Goal: Information Seeking & Learning: Learn about a topic

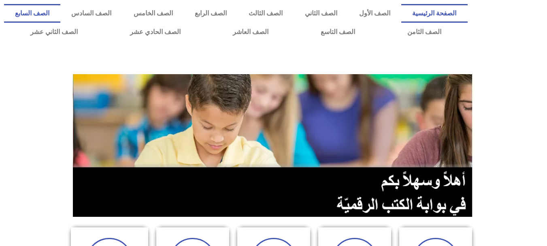
click at [60, 15] on link "الصف السابع" at bounding box center [32, 13] width 56 height 19
click at [495, 159] on section at bounding box center [273, 145] width 547 height 155
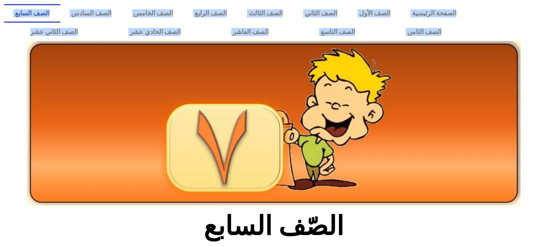
drag, startPoint x: 546, startPoint y: 23, endPoint x: 553, endPoint y: 67, distance: 44.6
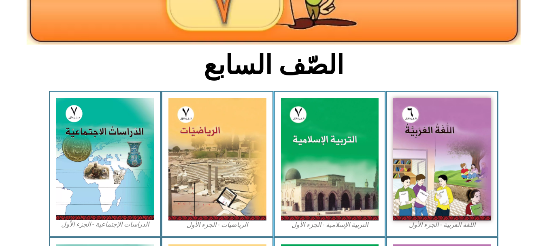
scroll to position [158, 0]
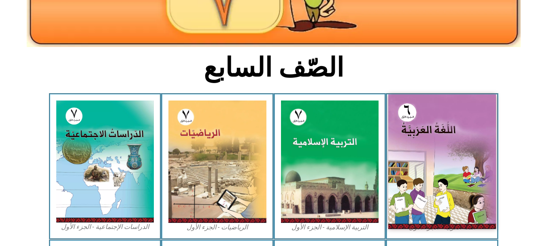
click at [452, 216] on img at bounding box center [442, 161] width 108 height 134
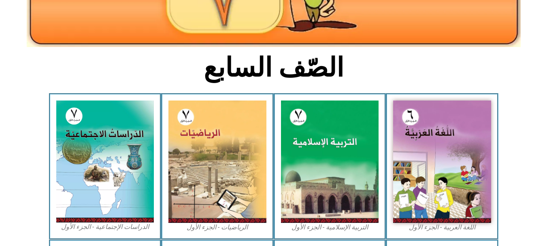
click at [499, 81] on section "الصّف السابع" at bounding box center [273, 72] width 547 height 42
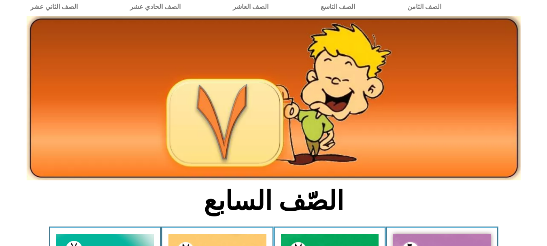
scroll to position [0, 0]
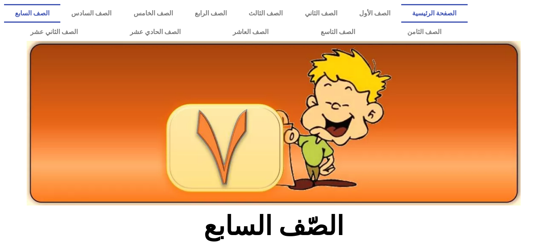
click at [451, 13] on link "الصفحة الرئيسية" at bounding box center [434, 13] width 66 height 19
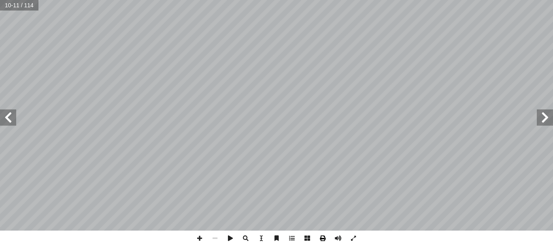
click at [323, 238] on span at bounding box center [322, 237] width 15 height 15
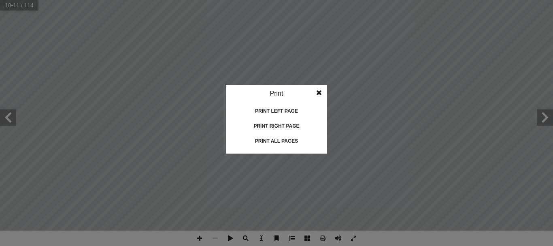
click at [288, 139] on div "Print all pages" at bounding box center [276, 140] width 81 height 13
click at [316, 94] on span at bounding box center [319, 93] width 15 height 16
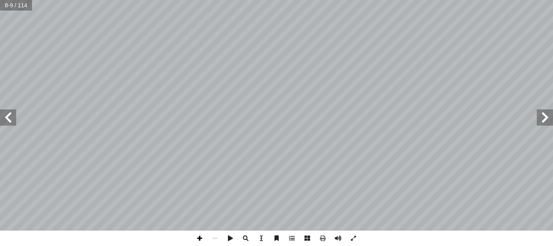
click at [200, 236] on span at bounding box center [199, 237] width 15 height 15
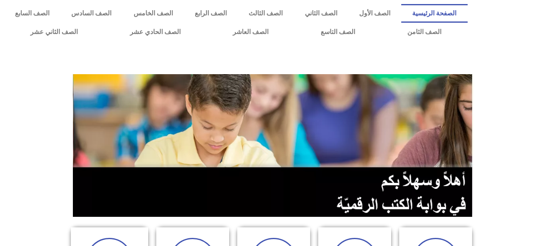
click at [500, 64] on div at bounding box center [273, 59] width 539 height 20
